Goal: Task Accomplishment & Management: Use online tool/utility

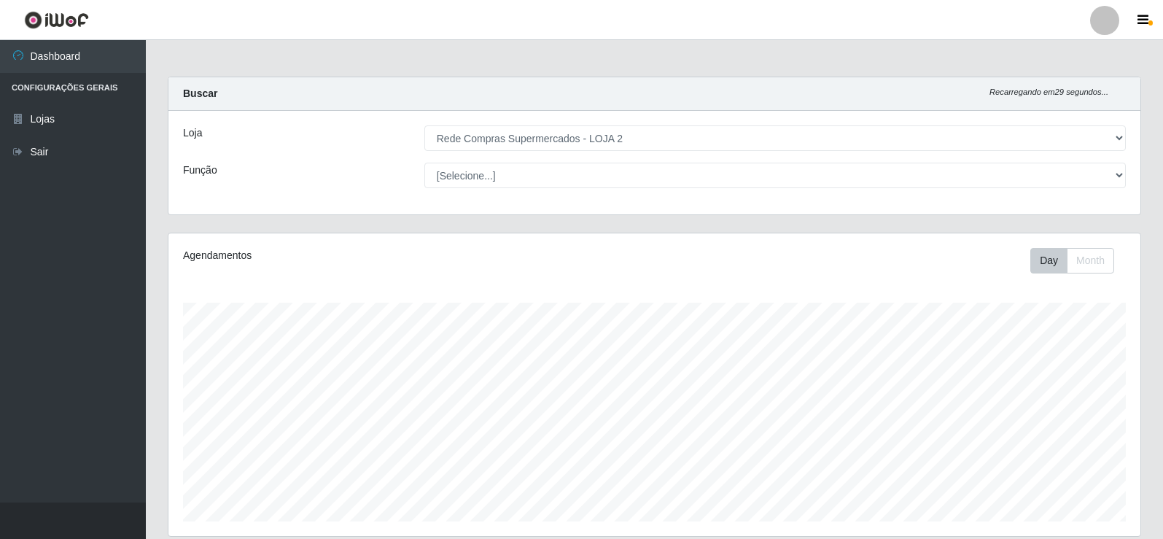
select select "161"
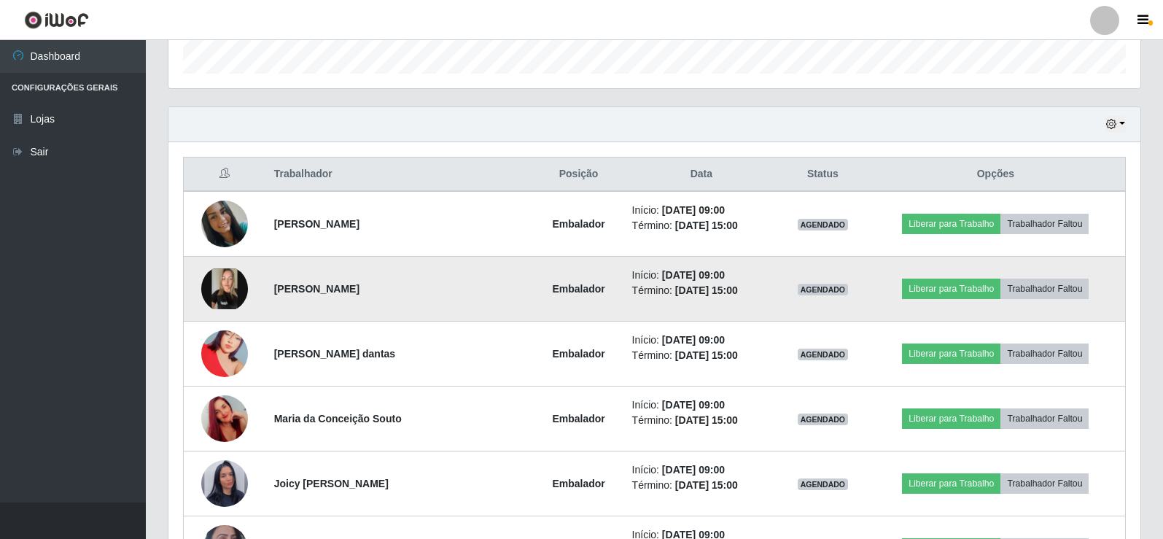
scroll to position [495, 0]
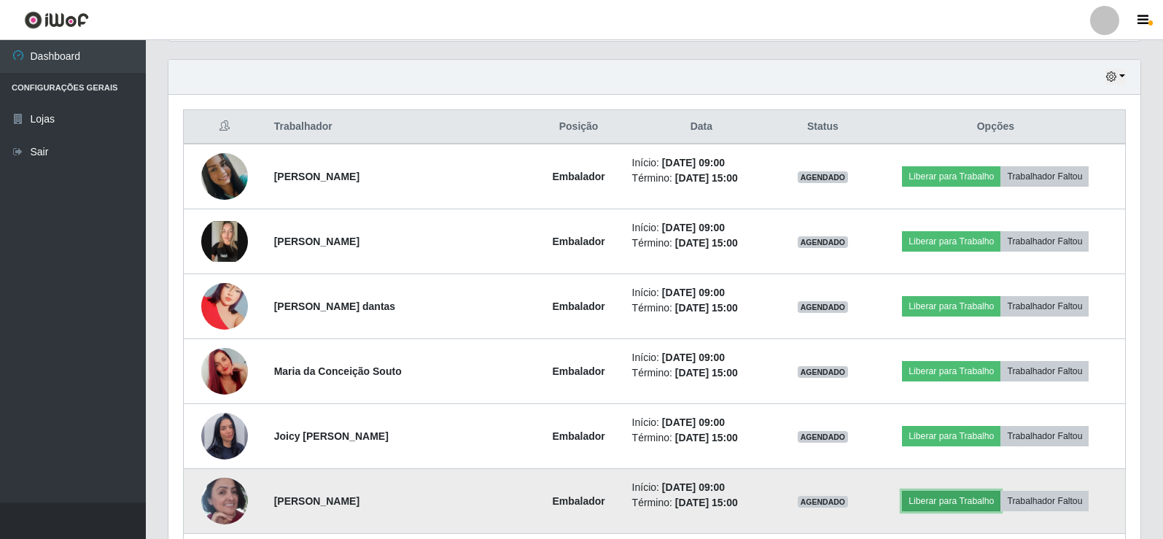
click at [960, 500] on button "Liberar para Trabalho" at bounding box center [951, 501] width 98 height 20
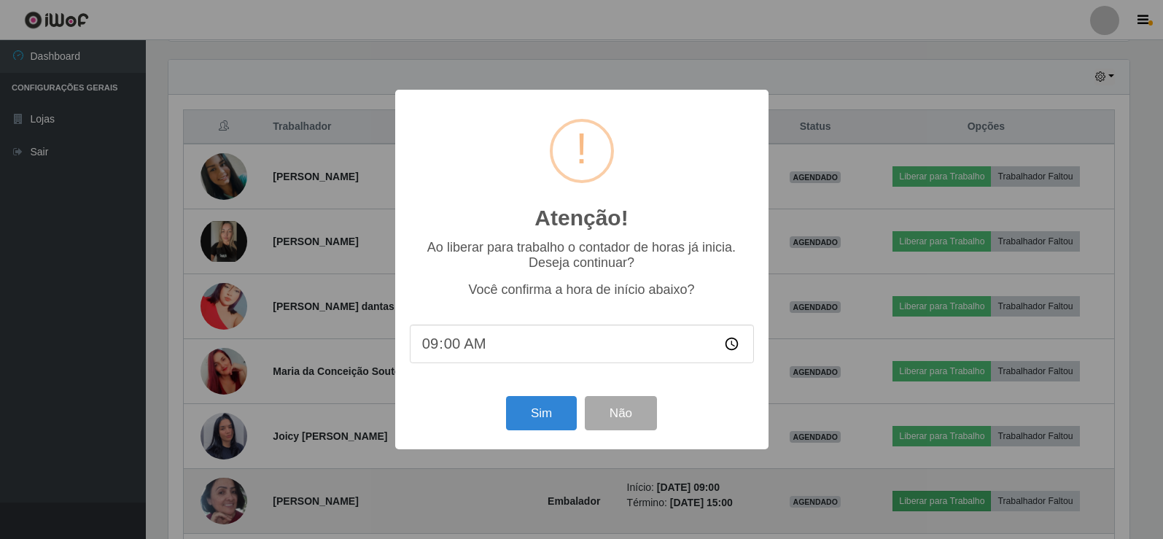
scroll to position [303, 965]
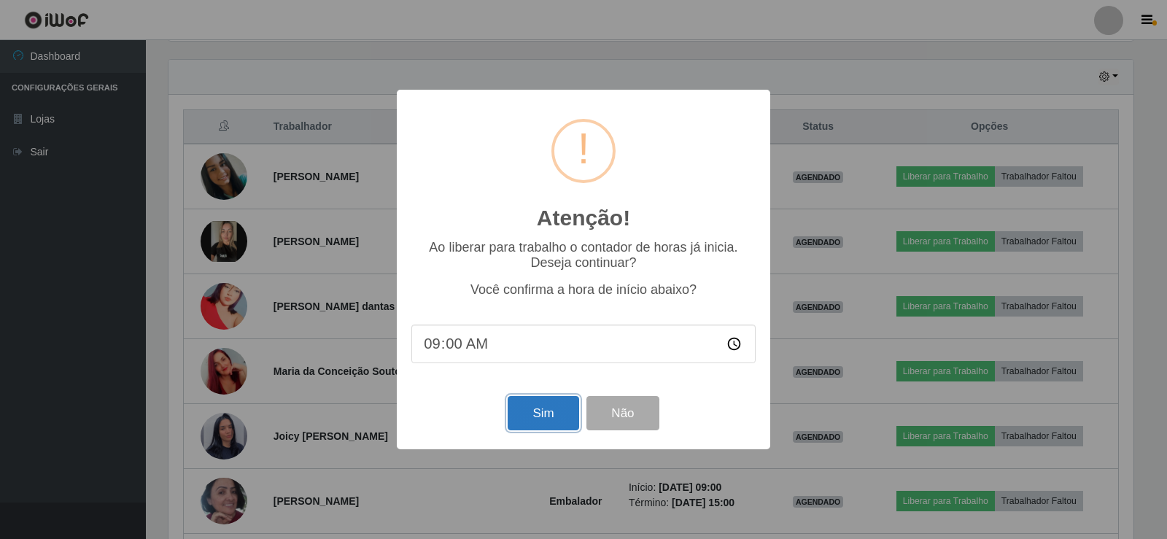
click at [527, 408] on button "Sim" at bounding box center [543, 413] width 71 height 34
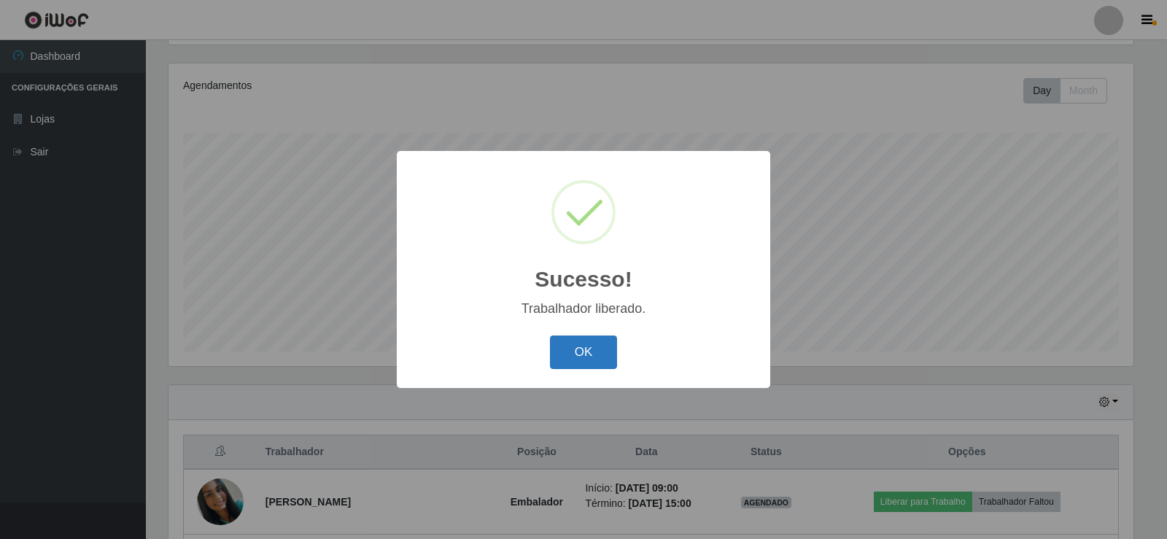
click at [568, 353] on button "OK" at bounding box center [584, 352] width 68 height 34
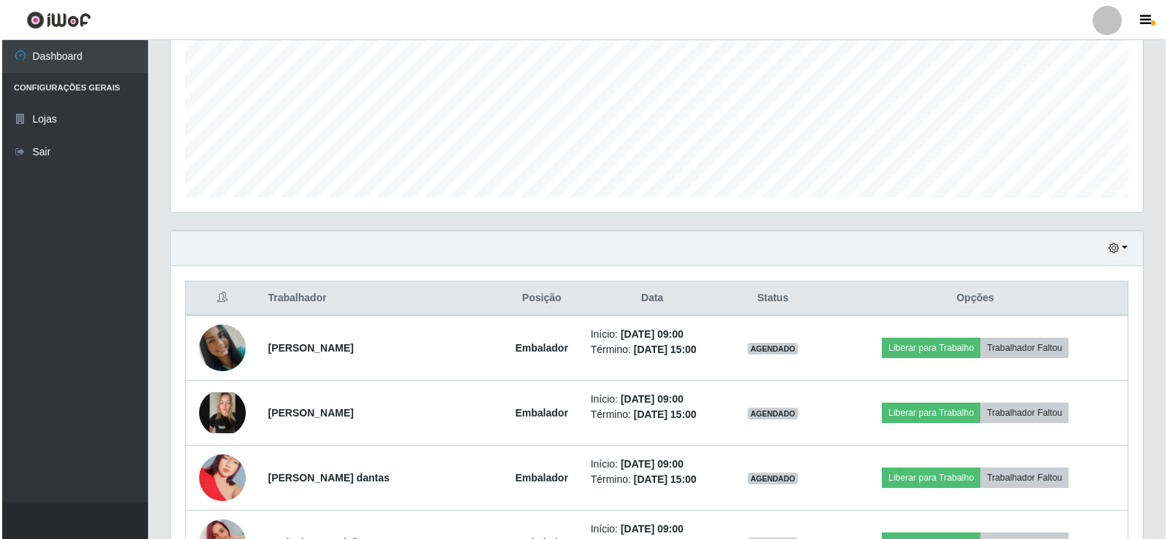
scroll to position [389, 0]
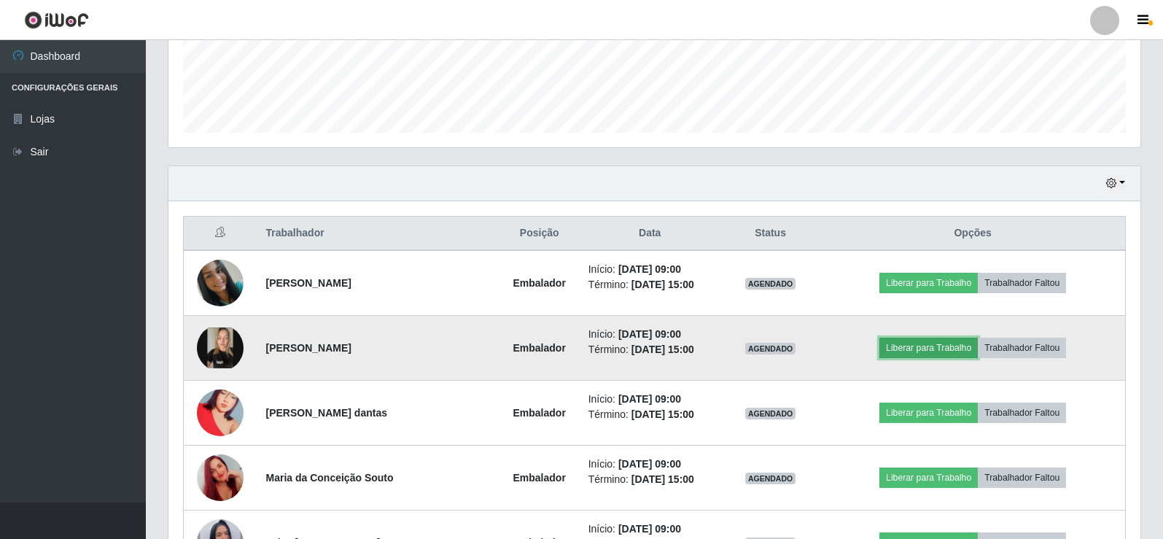
click at [921, 351] on button "Liberar para Trabalho" at bounding box center [928, 348] width 98 height 20
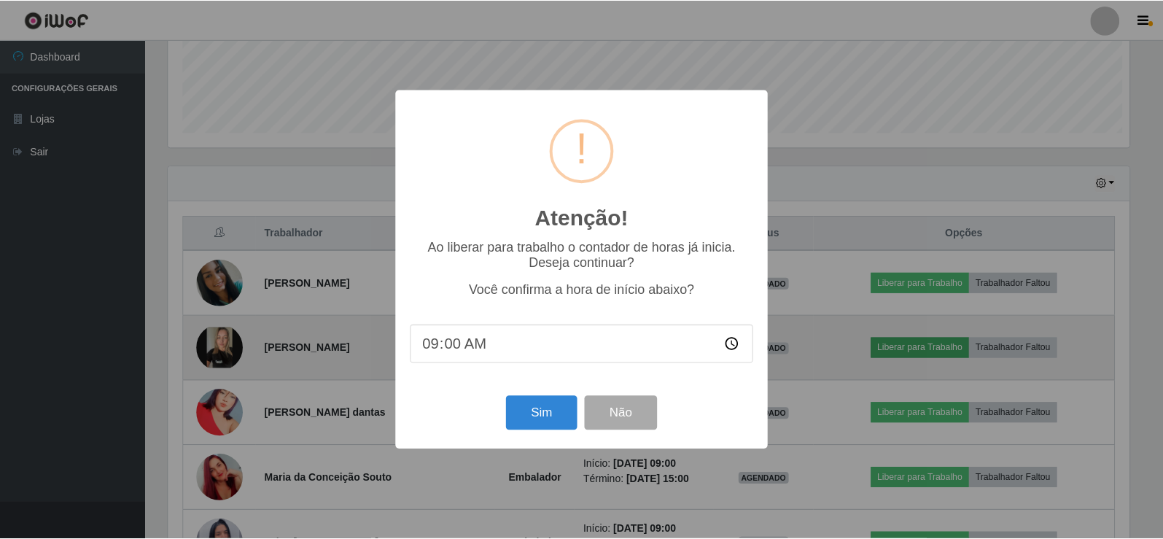
scroll to position [303, 965]
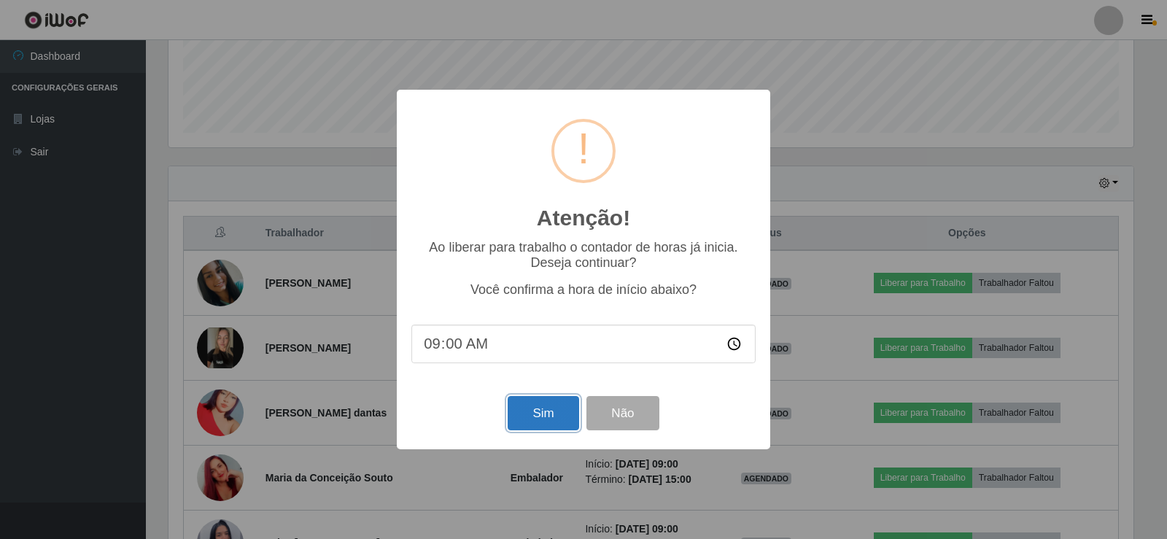
click at [553, 426] on button "Sim" at bounding box center [543, 413] width 71 height 34
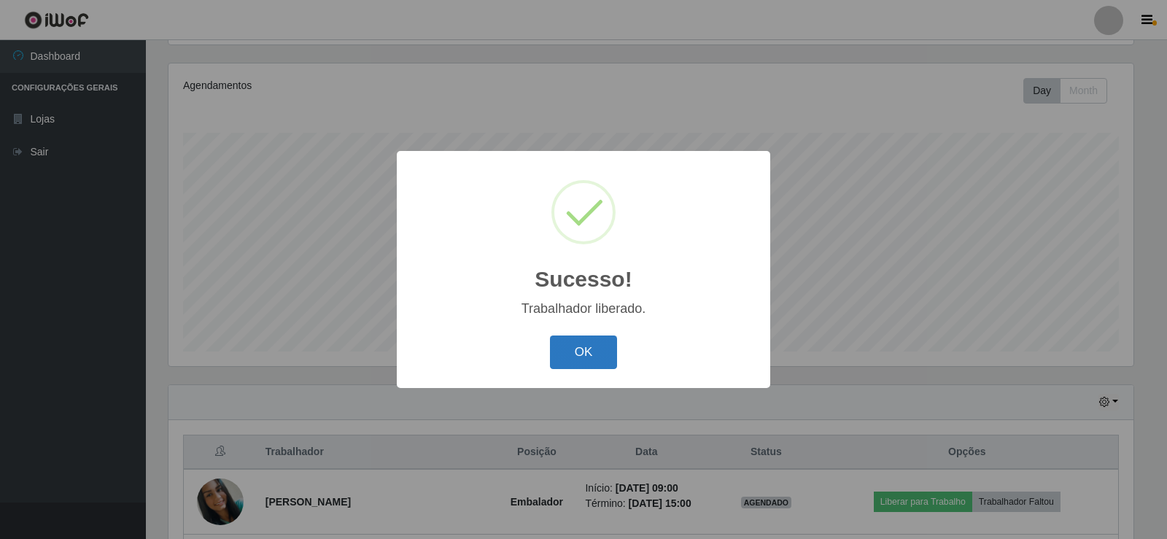
click at [572, 357] on button "OK" at bounding box center [584, 352] width 68 height 34
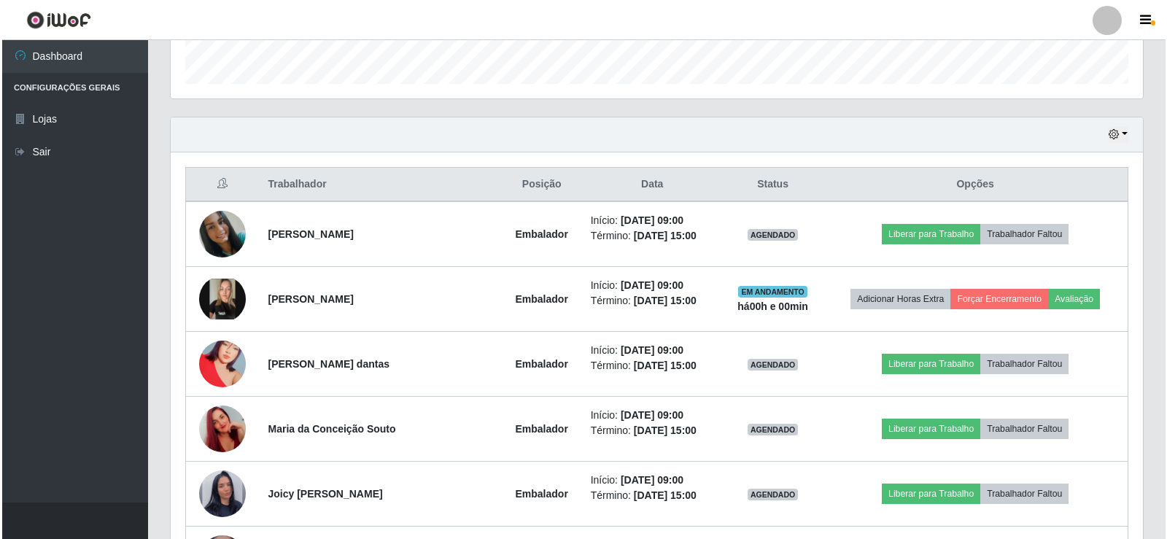
scroll to position [462, 0]
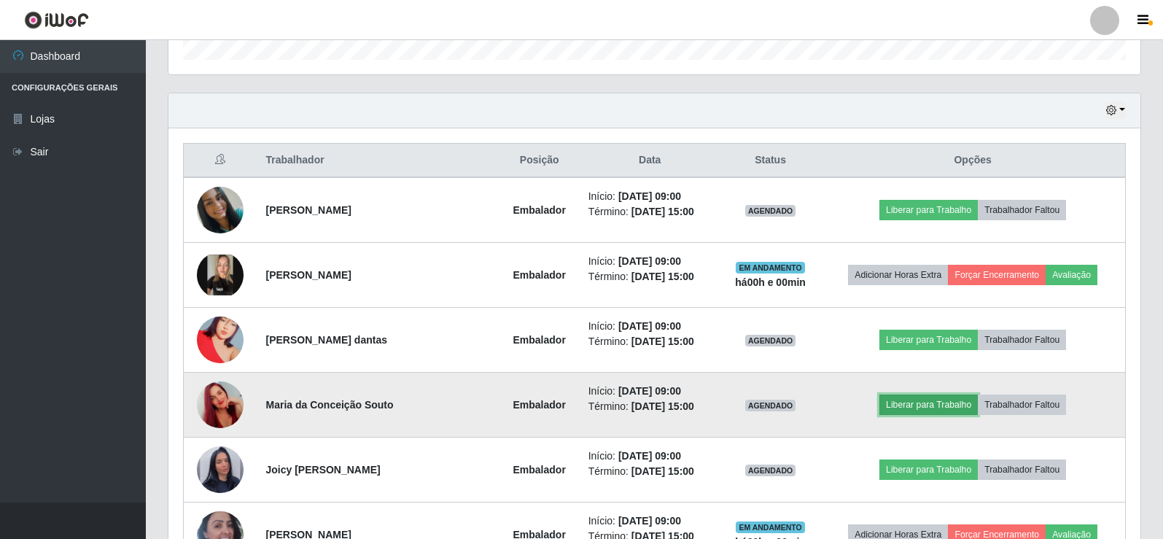
click at [928, 407] on button "Liberar para Trabalho" at bounding box center [928, 405] width 98 height 20
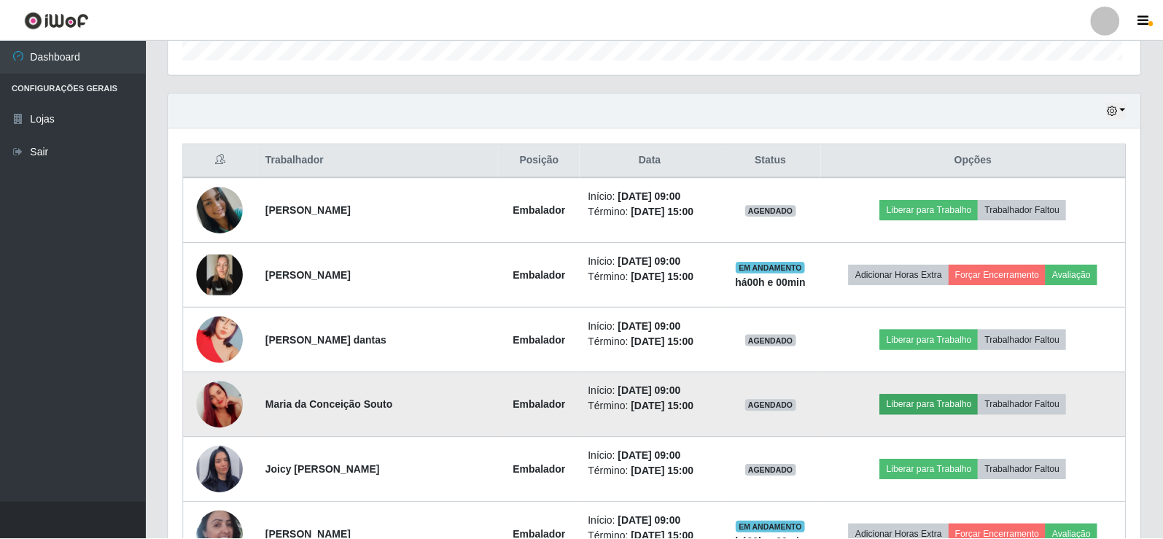
scroll to position [303, 965]
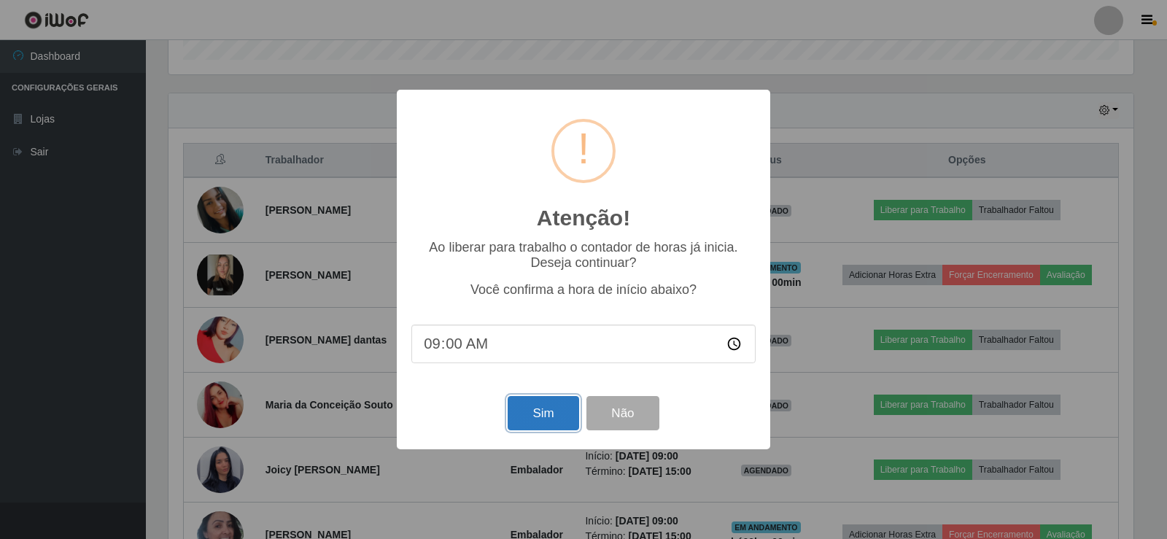
click at [527, 413] on button "Sim" at bounding box center [543, 413] width 71 height 34
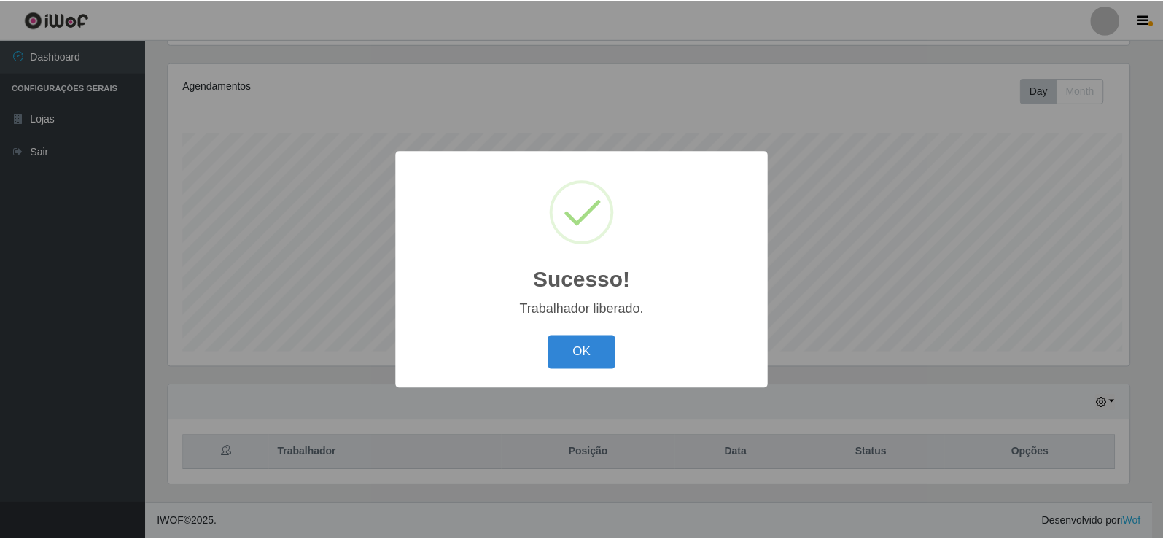
scroll to position [0, 0]
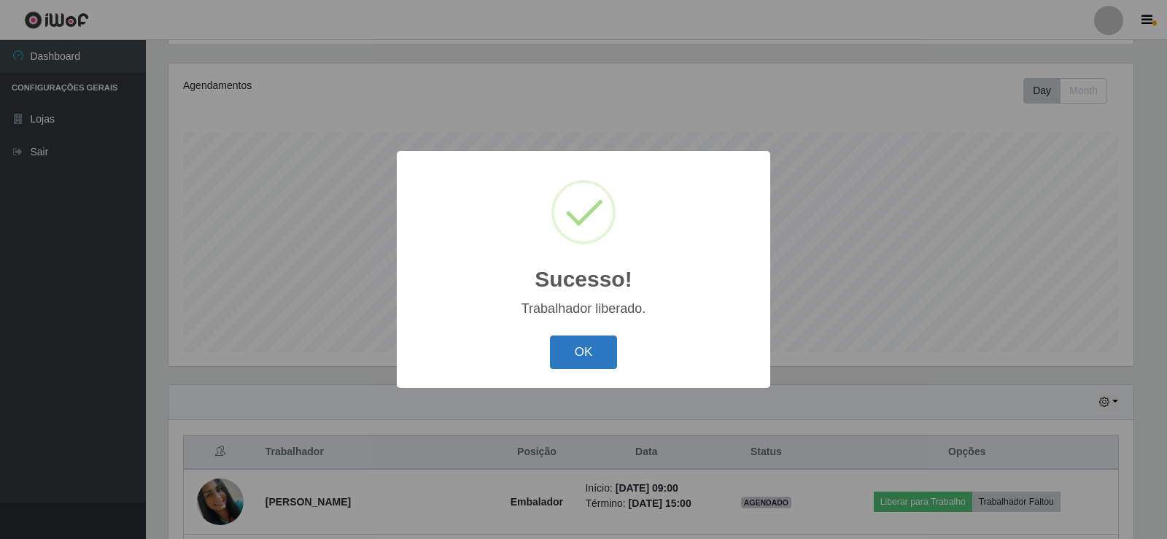
click at [586, 350] on button "OK" at bounding box center [584, 352] width 68 height 34
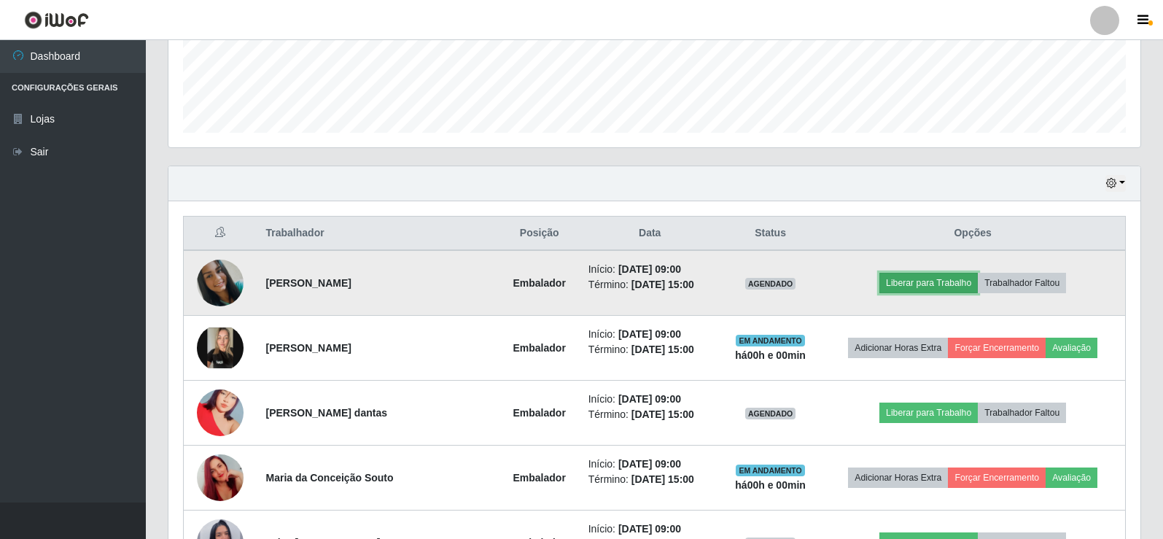
click at [890, 283] on button "Liberar para Trabalho" at bounding box center [928, 283] width 98 height 20
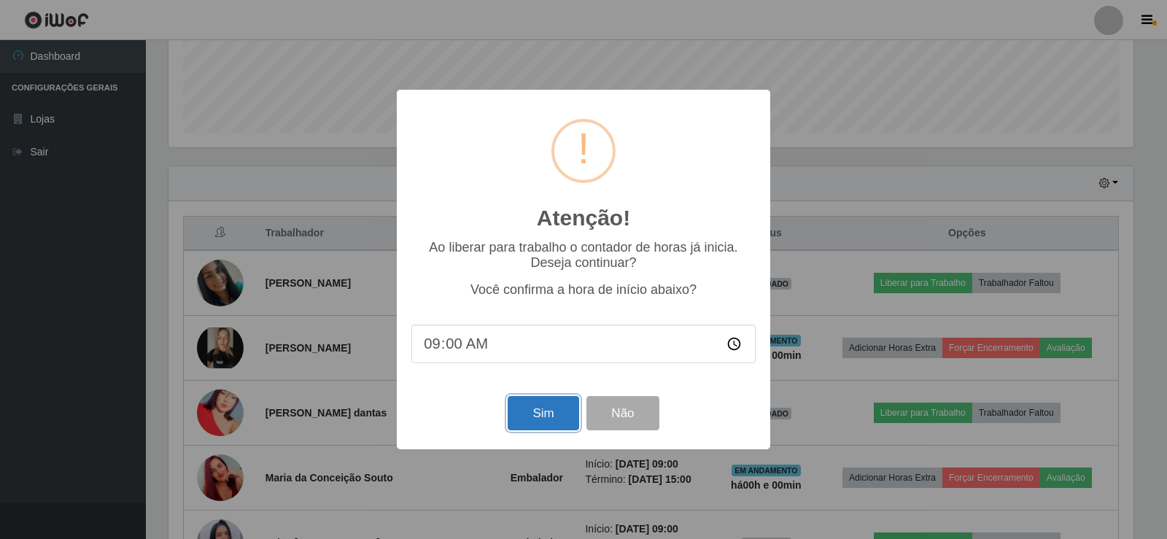
click at [548, 412] on button "Sim" at bounding box center [543, 413] width 71 height 34
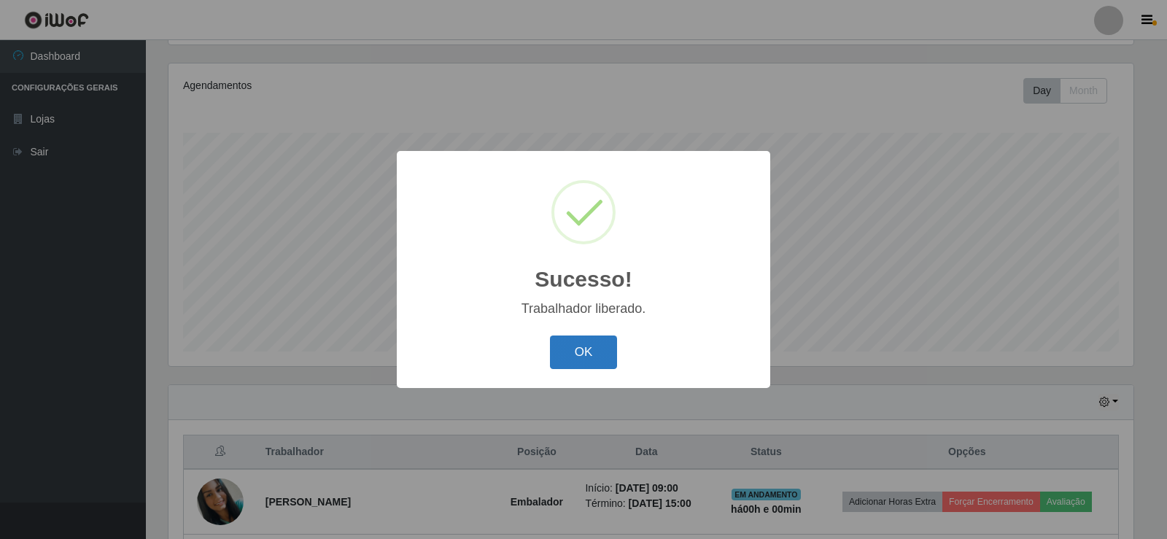
click at [582, 353] on button "OK" at bounding box center [584, 352] width 68 height 34
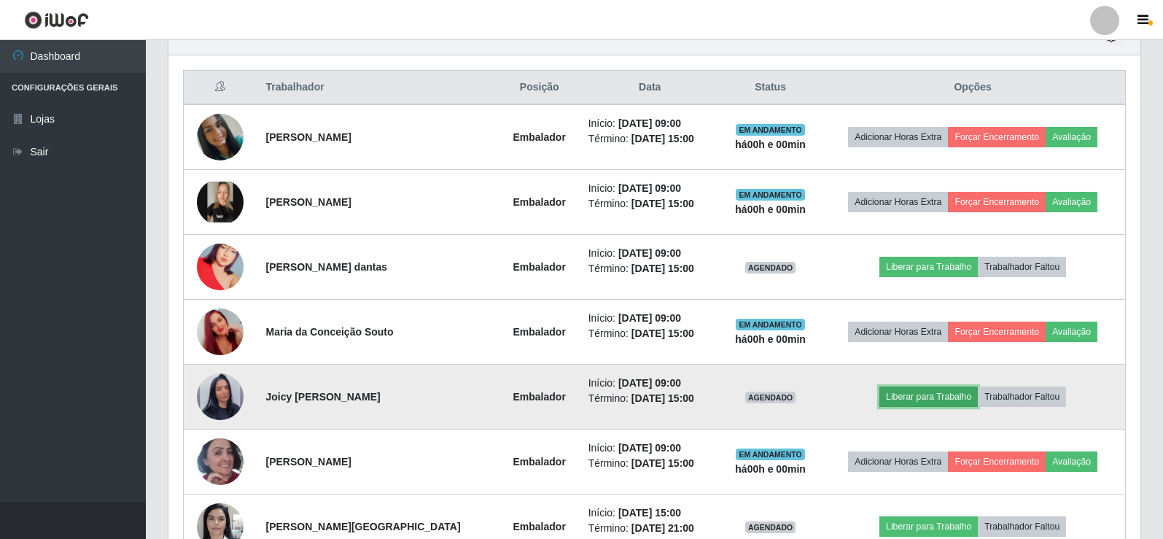
click at [933, 400] on button "Liberar para Trabalho" at bounding box center [928, 397] width 98 height 20
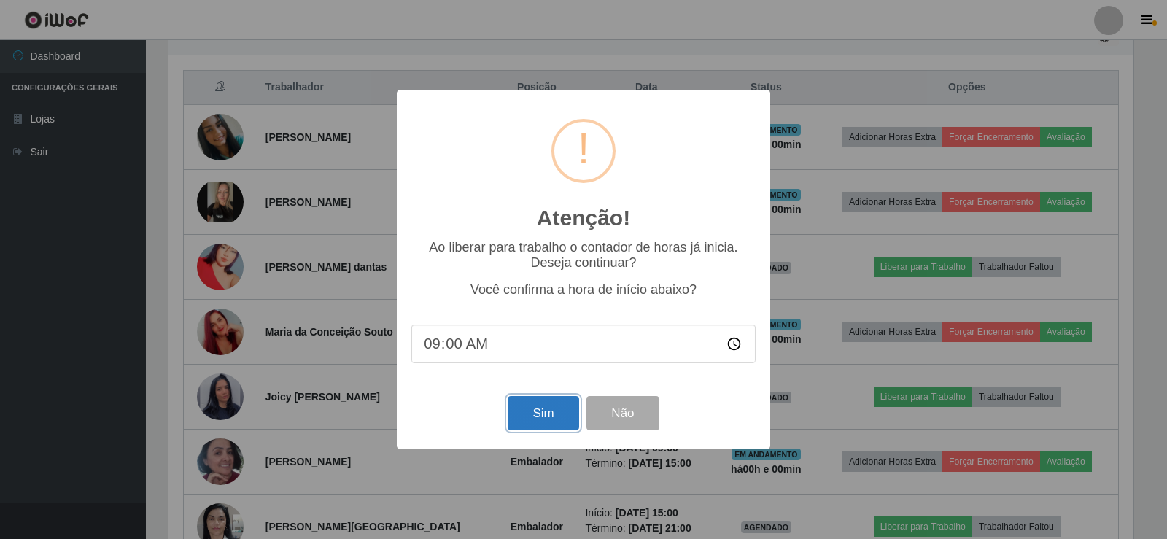
click at [535, 411] on button "Sim" at bounding box center [543, 413] width 71 height 34
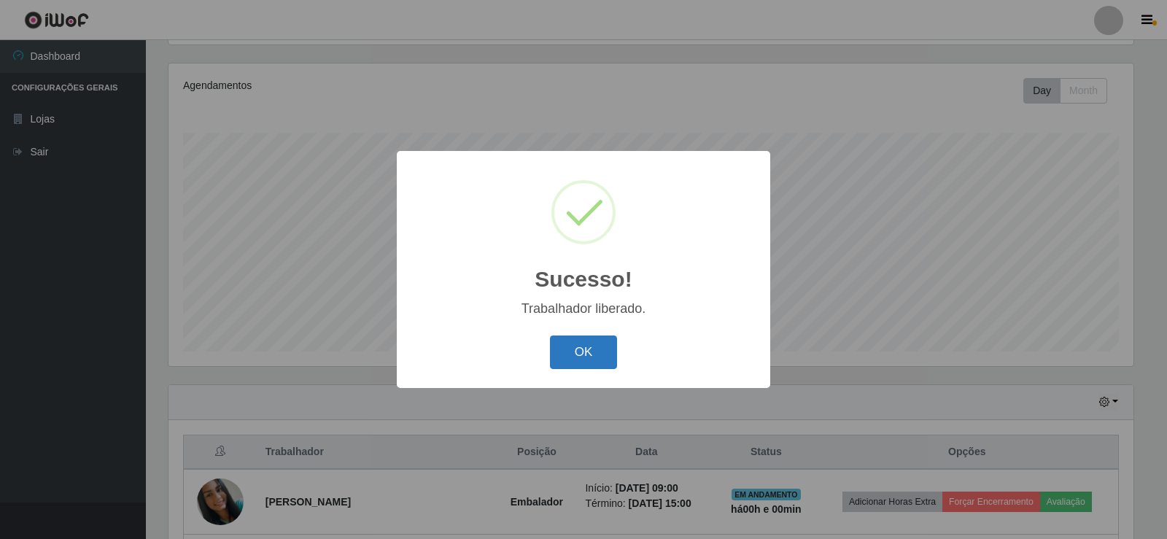
click at [590, 343] on button "OK" at bounding box center [584, 352] width 68 height 34
